Goal: Ask a question

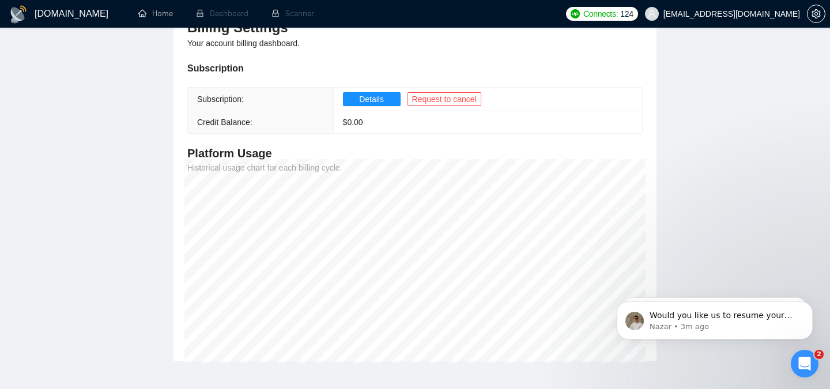
scroll to position [179, 0]
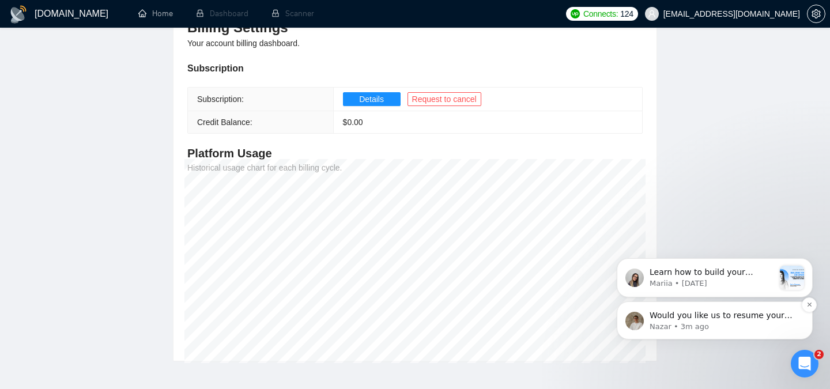
click at [715, 309] on div "Would you like us to resume your previous plan, or would you prefer to switch t…" at bounding box center [715, 321] width 196 height 38
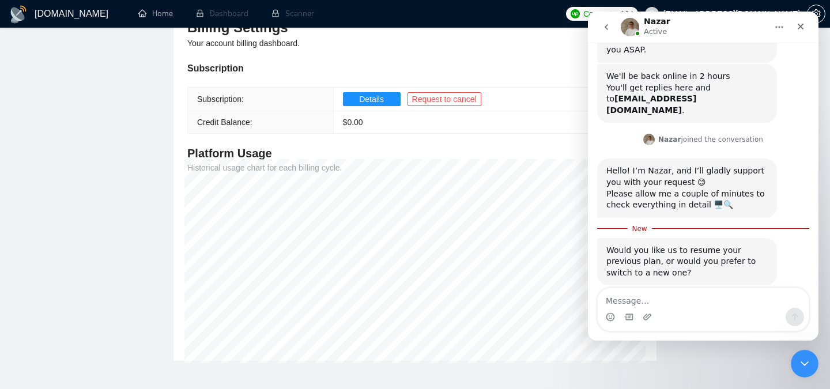
scroll to position [198, 0]
click at [660, 302] on textarea "Message…" at bounding box center [703, 298] width 211 height 20
type textarea "Old plan, Nazar"
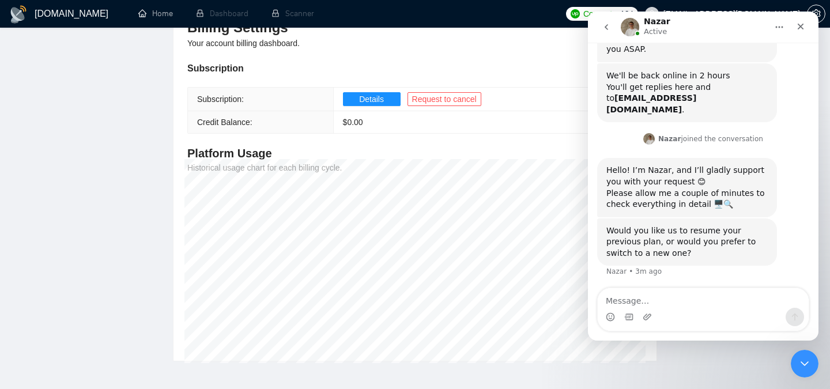
scroll to position [214, 0]
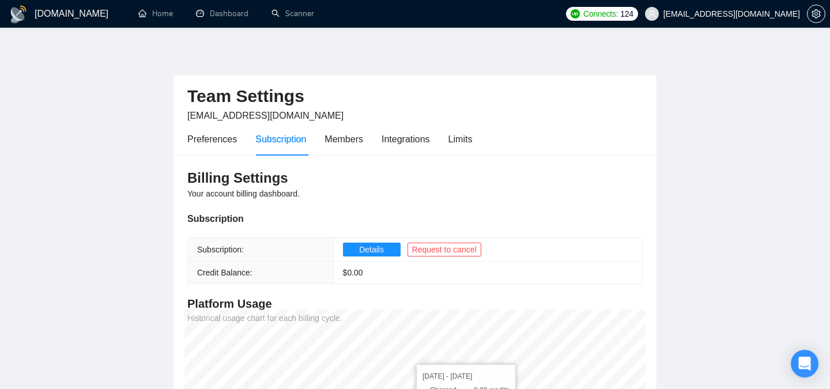
scroll to position [151, 0]
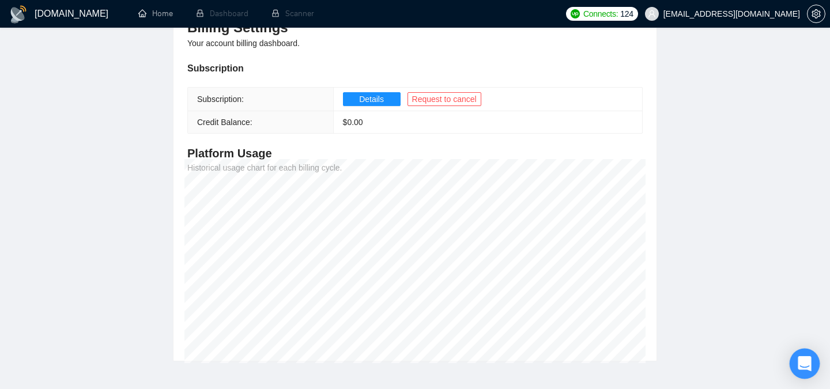
click at [809, 367] on icon "Open Intercom Messenger" at bounding box center [804, 363] width 13 height 15
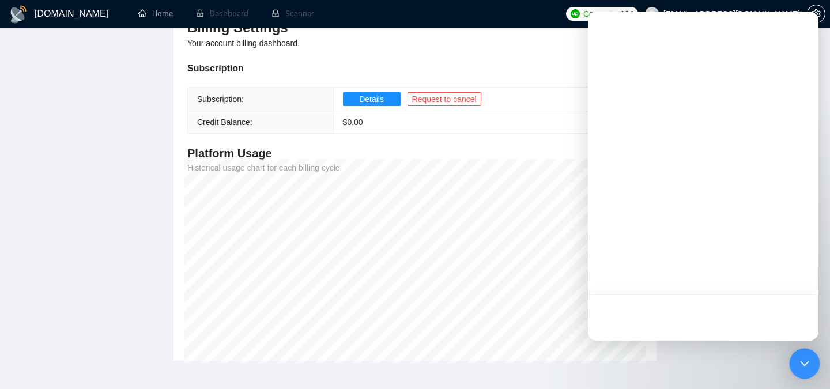
scroll to position [0, 0]
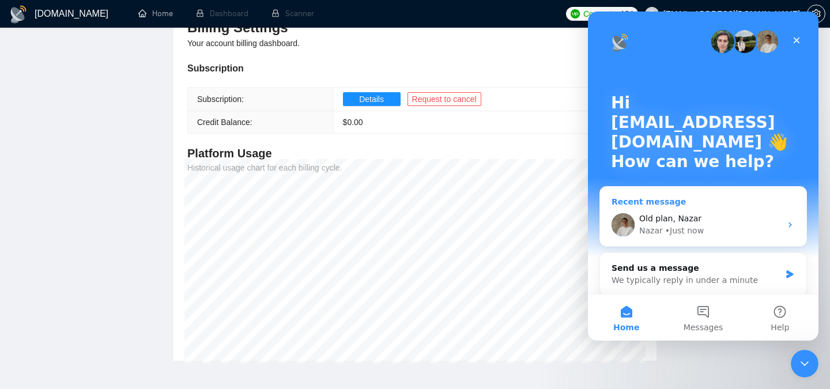
click at [702, 231] on div "• Just now" at bounding box center [685, 231] width 39 height 12
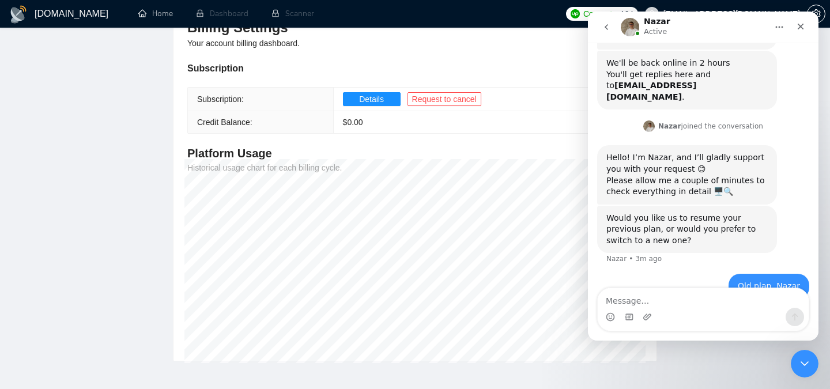
scroll to position [214, 0]
